Goal: Check status: Check status

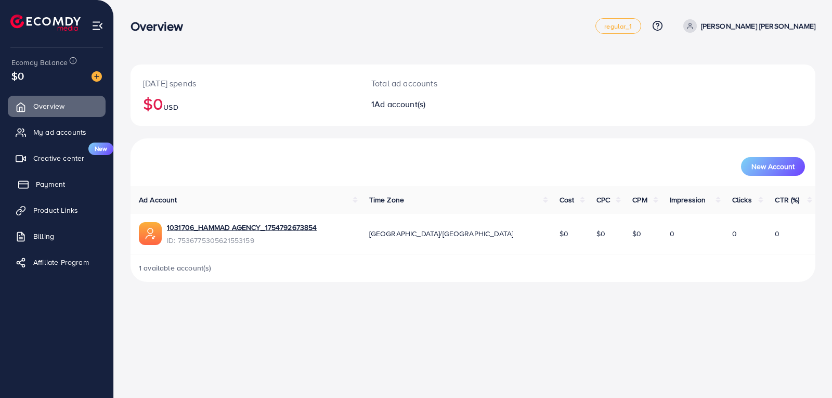
click at [64, 188] on span "Payment" at bounding box center [50, 184] width 29 height 10
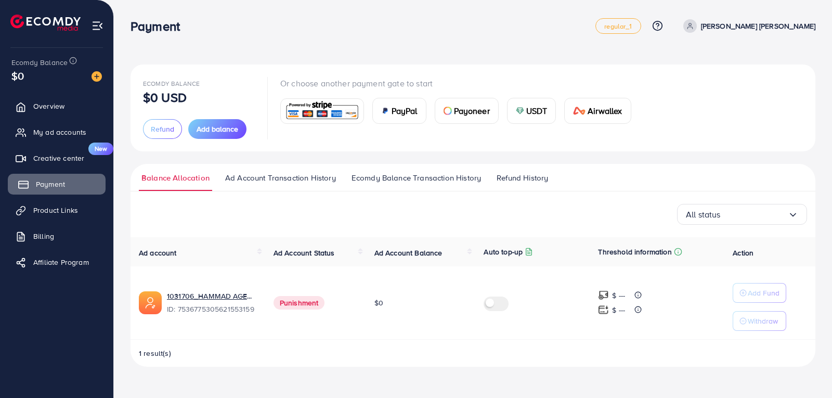
click at [63, 187] on span "Payment" at bounding box center [50, 184] width 29 height 10
click at [529, 175] on span "Refund History" at bounding box center [522, 177] width 51 height 11
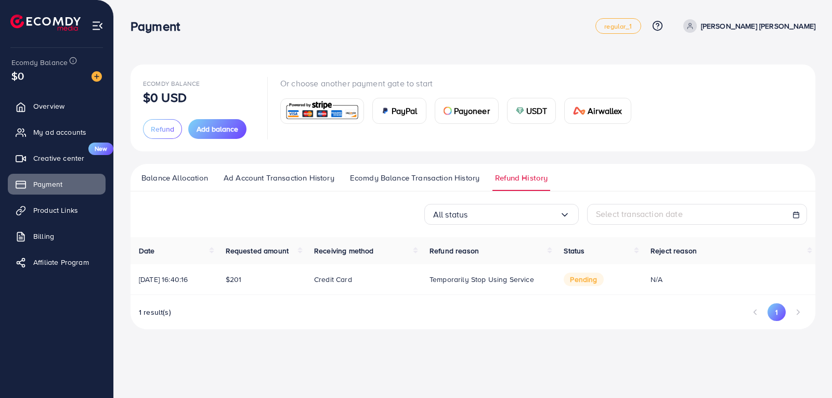
drag, startPoint x: 212, startPoint y: 280, endPoint x: 260, endPoint y: 302, distance: 52.8
click at [122, 287] on div "Ecomdy Balance $0 USD Refund Add balance Or choose another payment gate to star…" at bounding box center [473, 173] width 718 height 346
click at [259, 302] on div "Date Requested amount Receiving method Refund reason Status Reject reason 10/08…" at bounding box center [473, 283] width 685 height 92
drag, startPoint x: 701, startPoint y: 269, endPoint x: 701, endPoint y: 276, distance: 6.8
click at [789, 258] on table "Date Requested amount Receiving method Refund reason Status Reject reason 10/08…" at bounding box center [473, 266] width 685 height 58
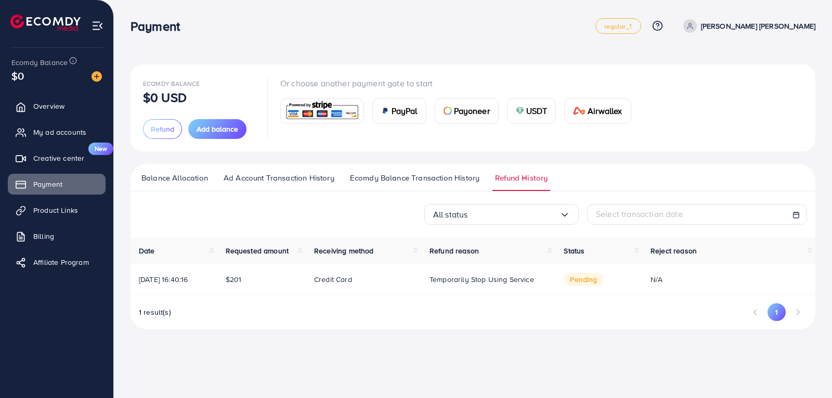
click at [629, 304] on div "1 result(s) 1" at bounding box center [473, 316] width 685 height 26
